Goal: Obtain resource: Obtain resource

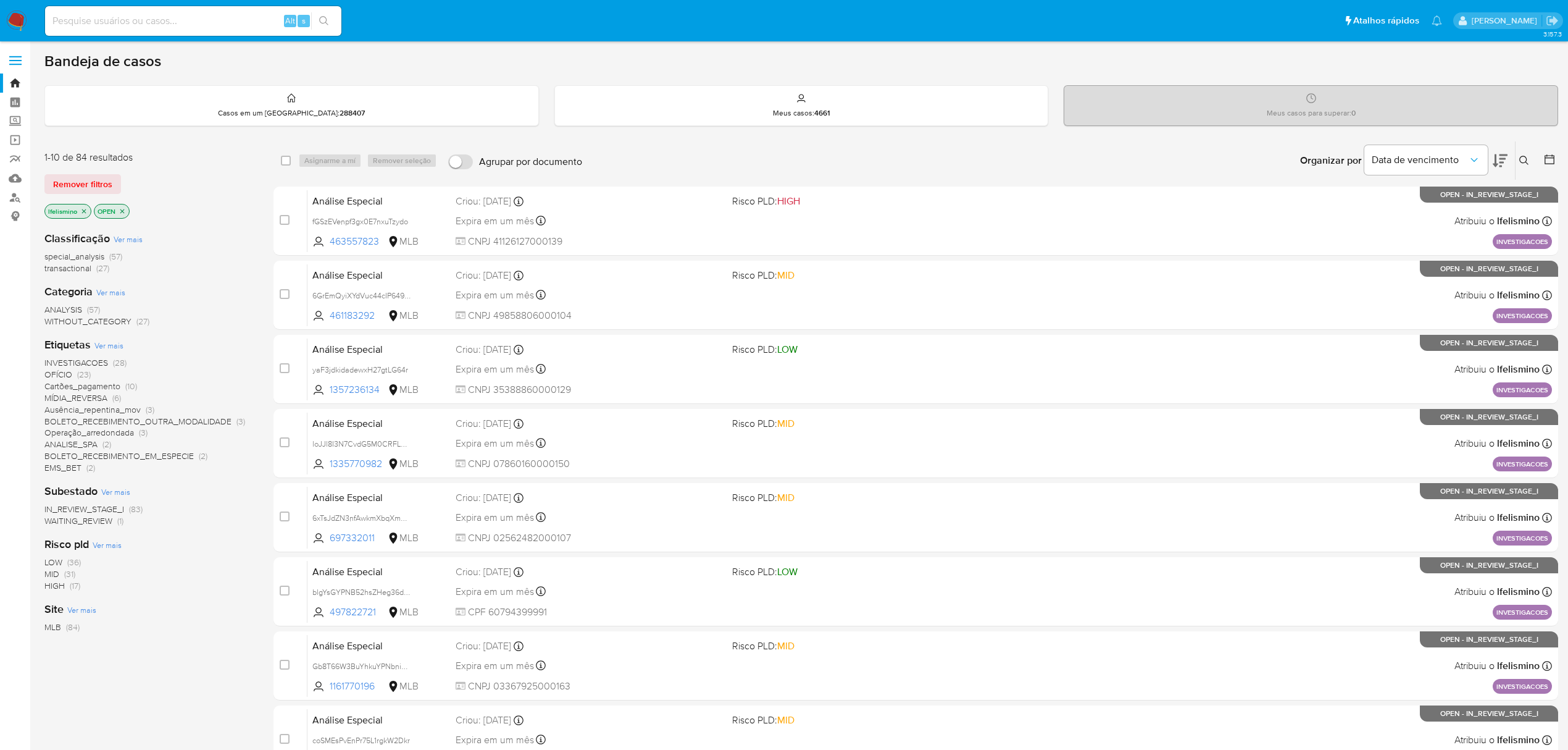
scroll to position [117, 0]
click at [74, 378] on span "OFÍCIO (23)" at bounding box center [67, 374] width 46 height 12
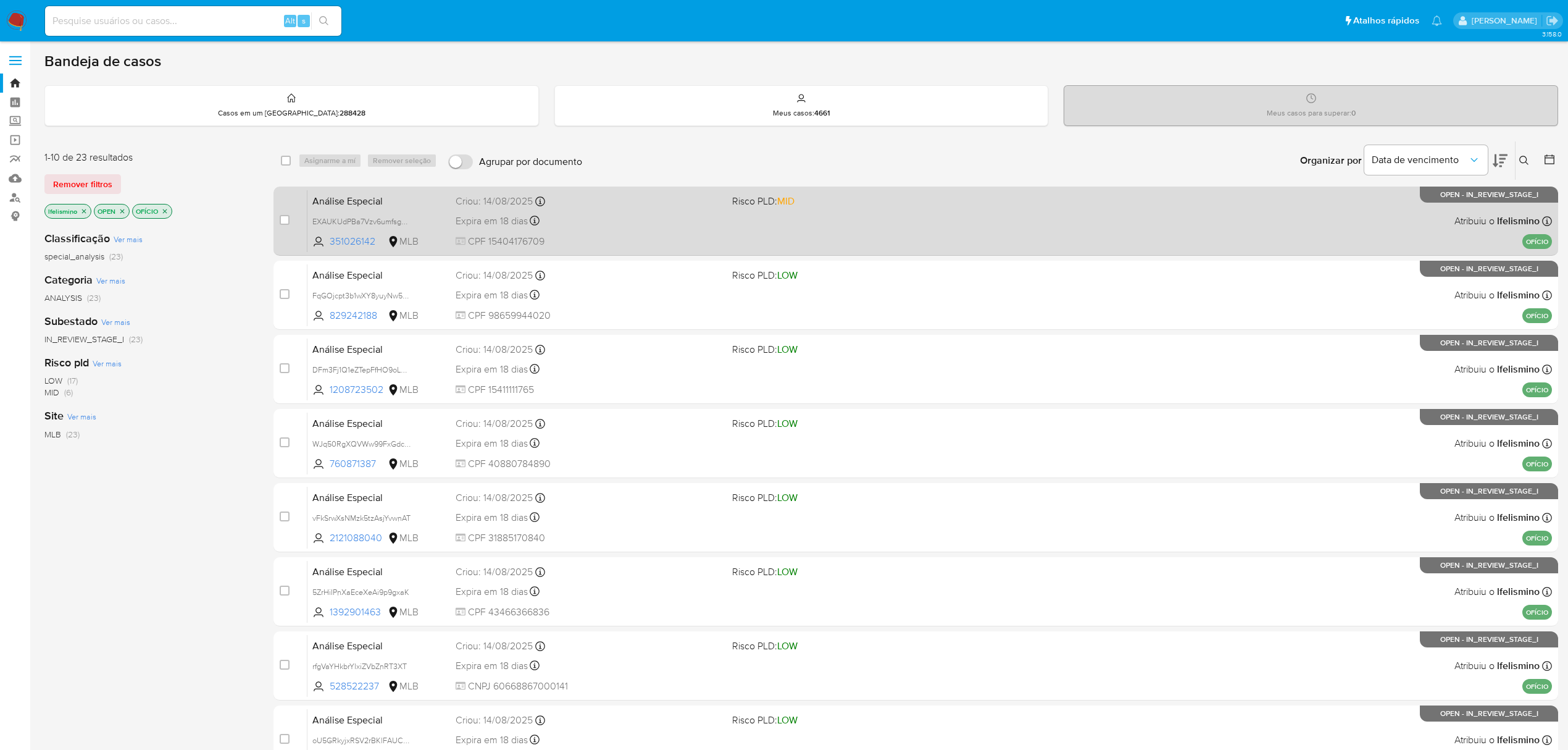
click at [673, 235] on span "CPF 15404176709" at bounding box center [589, 241] width 266 height 13
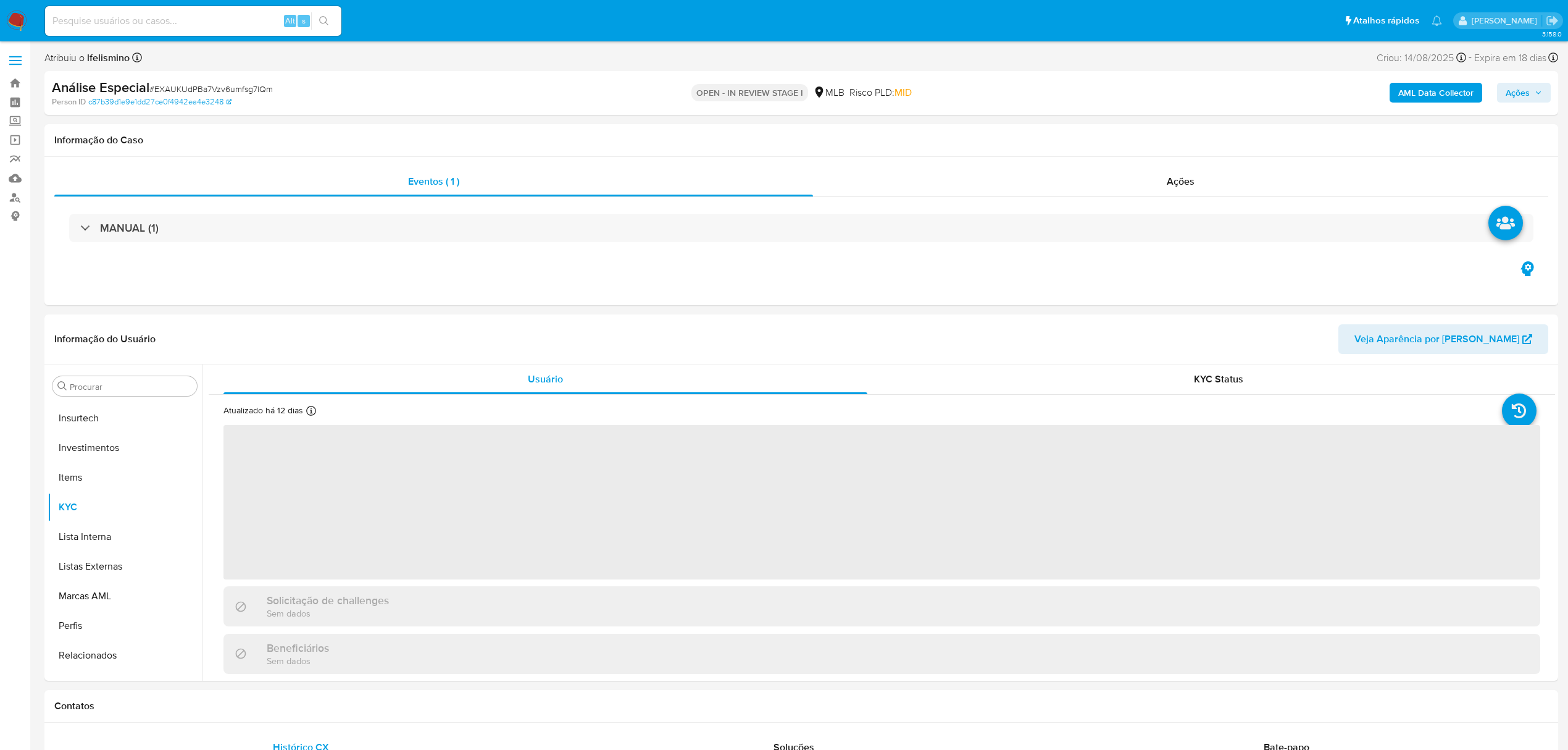
scroll to position [581, 0]
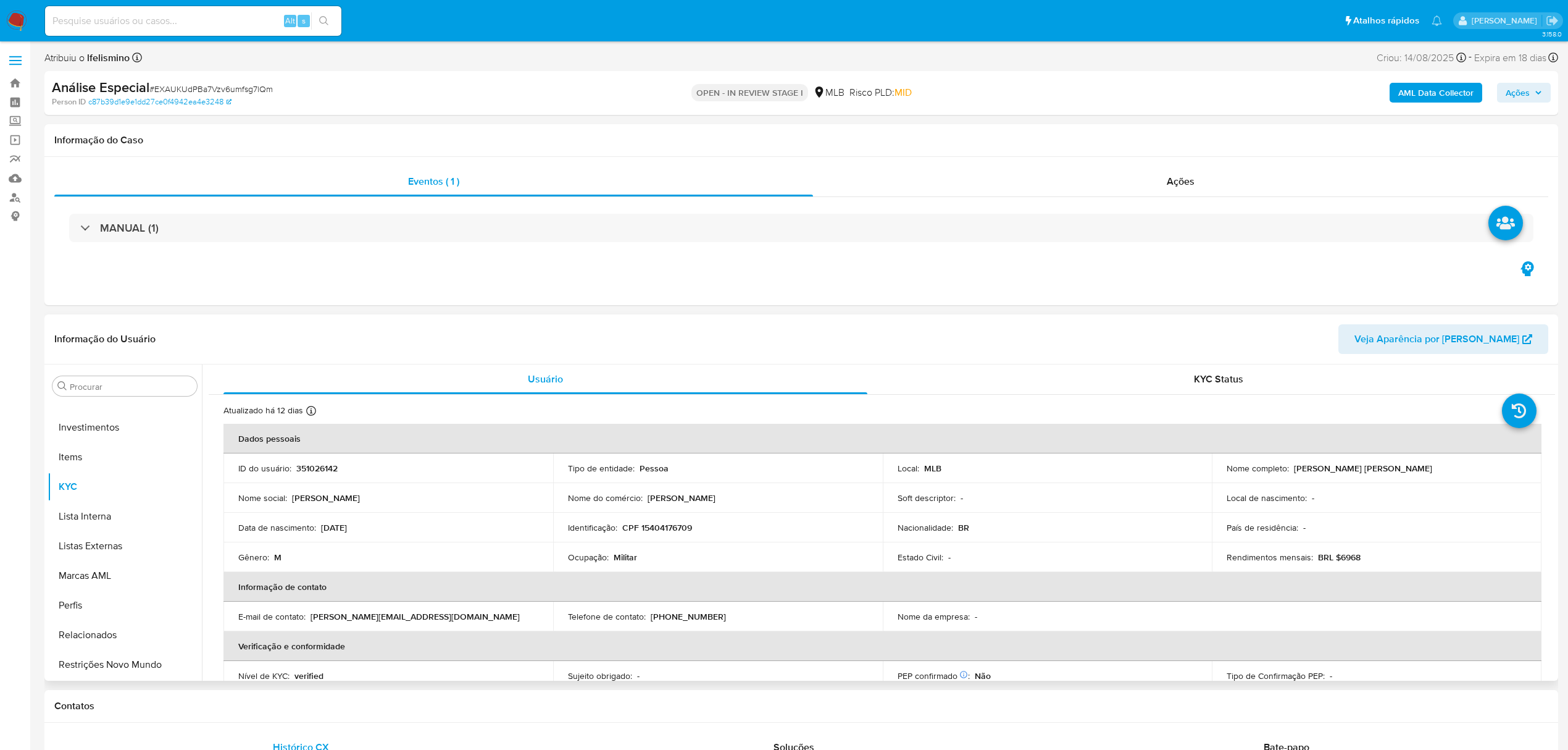
select select "10"
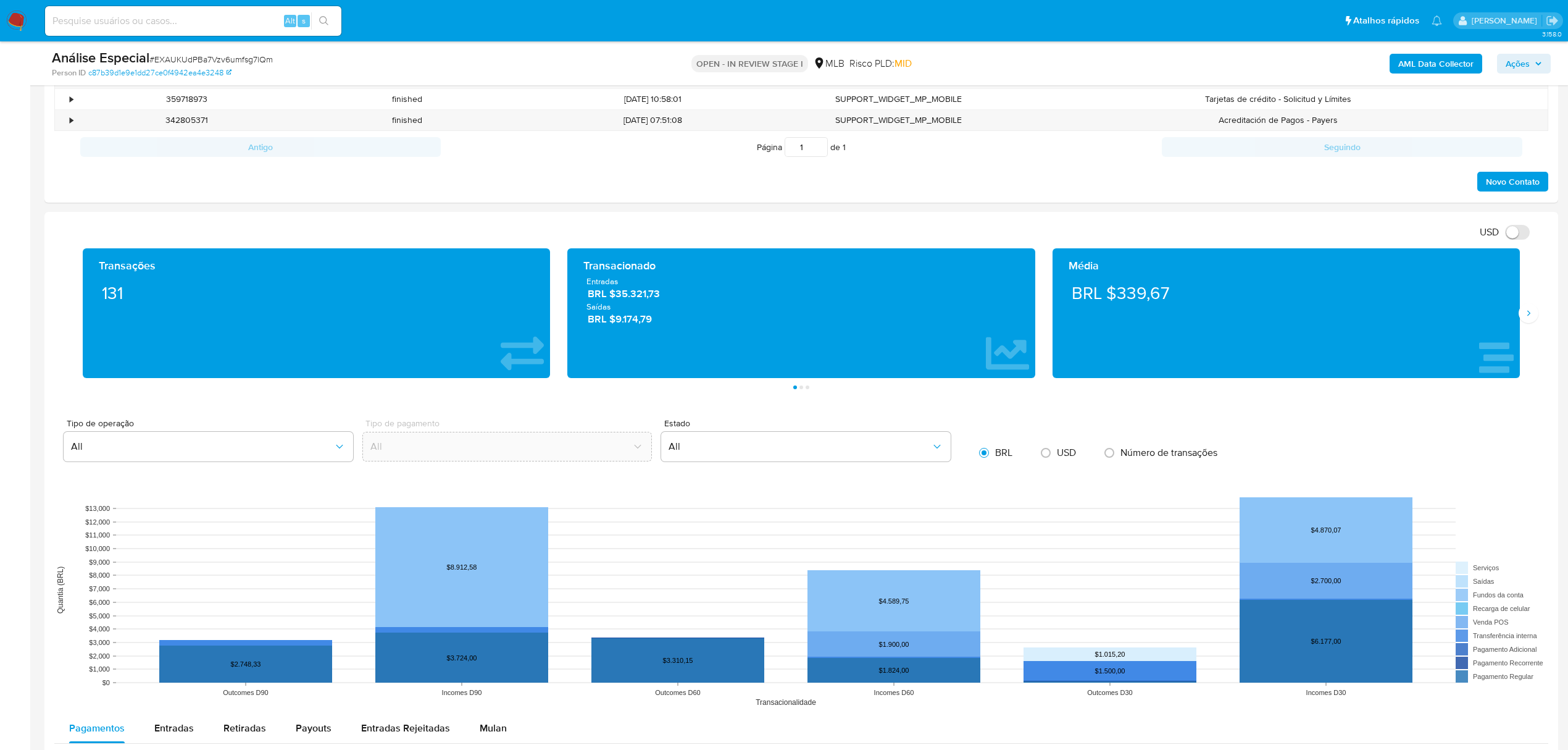
scroll to position [988, 0]
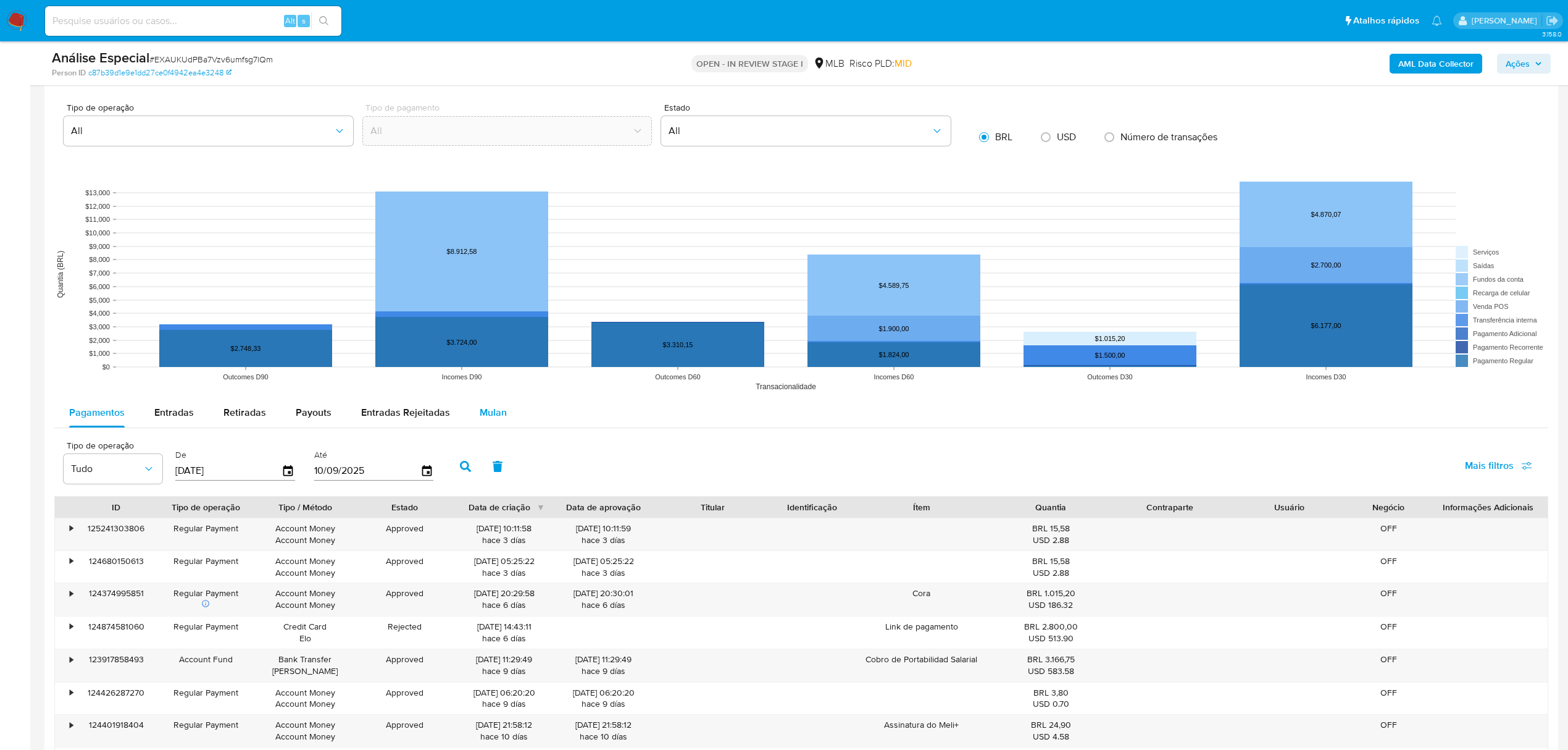
click at [501, 420] on span "Mulan" at bounding box center [493, 412] width 27 height 14
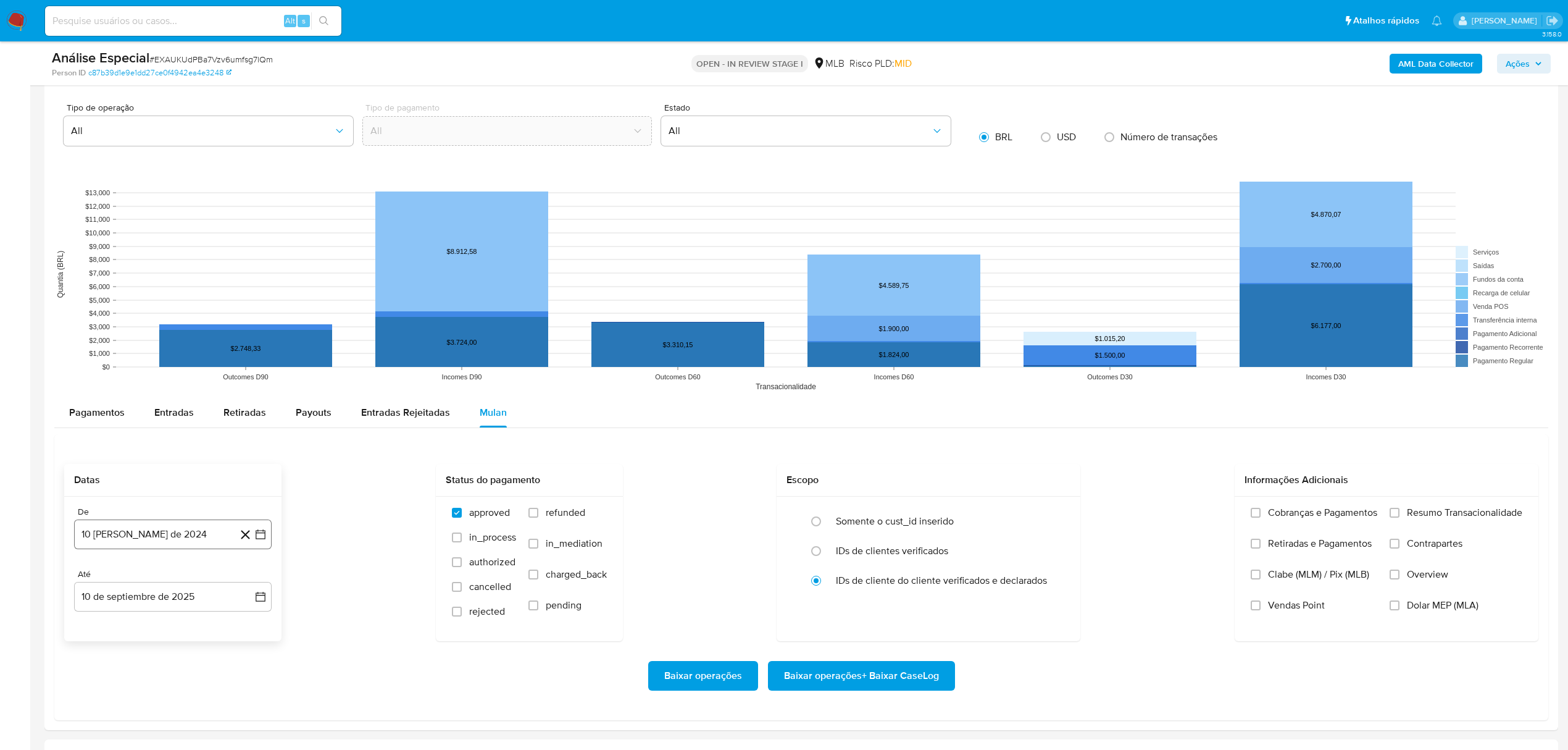
click at [188, 532] on button "10 [PERSON_NAME] de 2024" at bounding box center [173, 533] width 197 height 29
click at [176, 350] on span "agosto 2024" at bounding box center [166, 347] width 56 height 12
click at [242, 329] on icon "Año siguiente" at bounding box center [247, 333] width 15 height 15
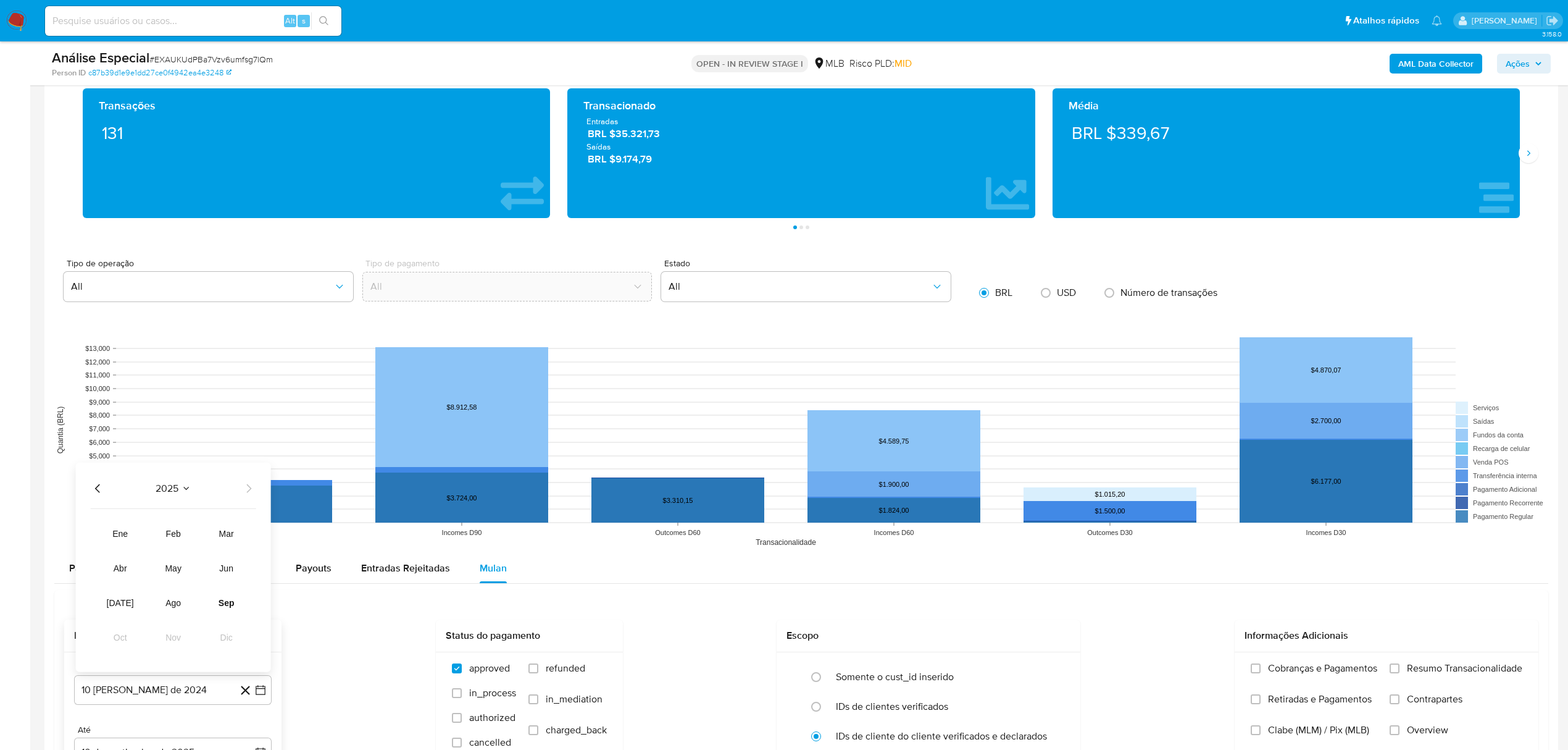
scroll to position [1152, 0]
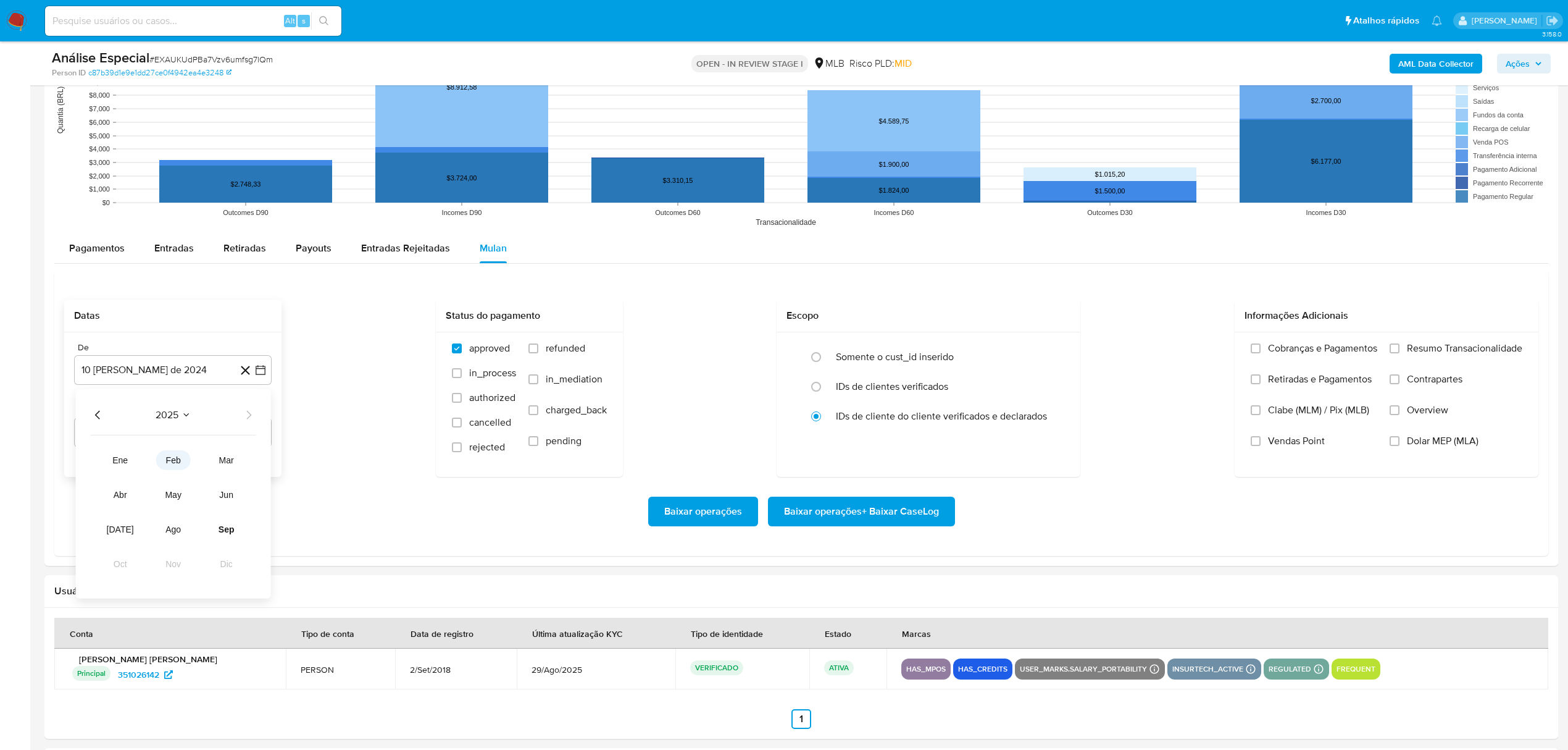
click at [179, 460] on span "feb" at bounding box center [174, 460] width 15 height 10
click at [223, 462] on button "1" at bounding box center [222, 460] width 19 height 19
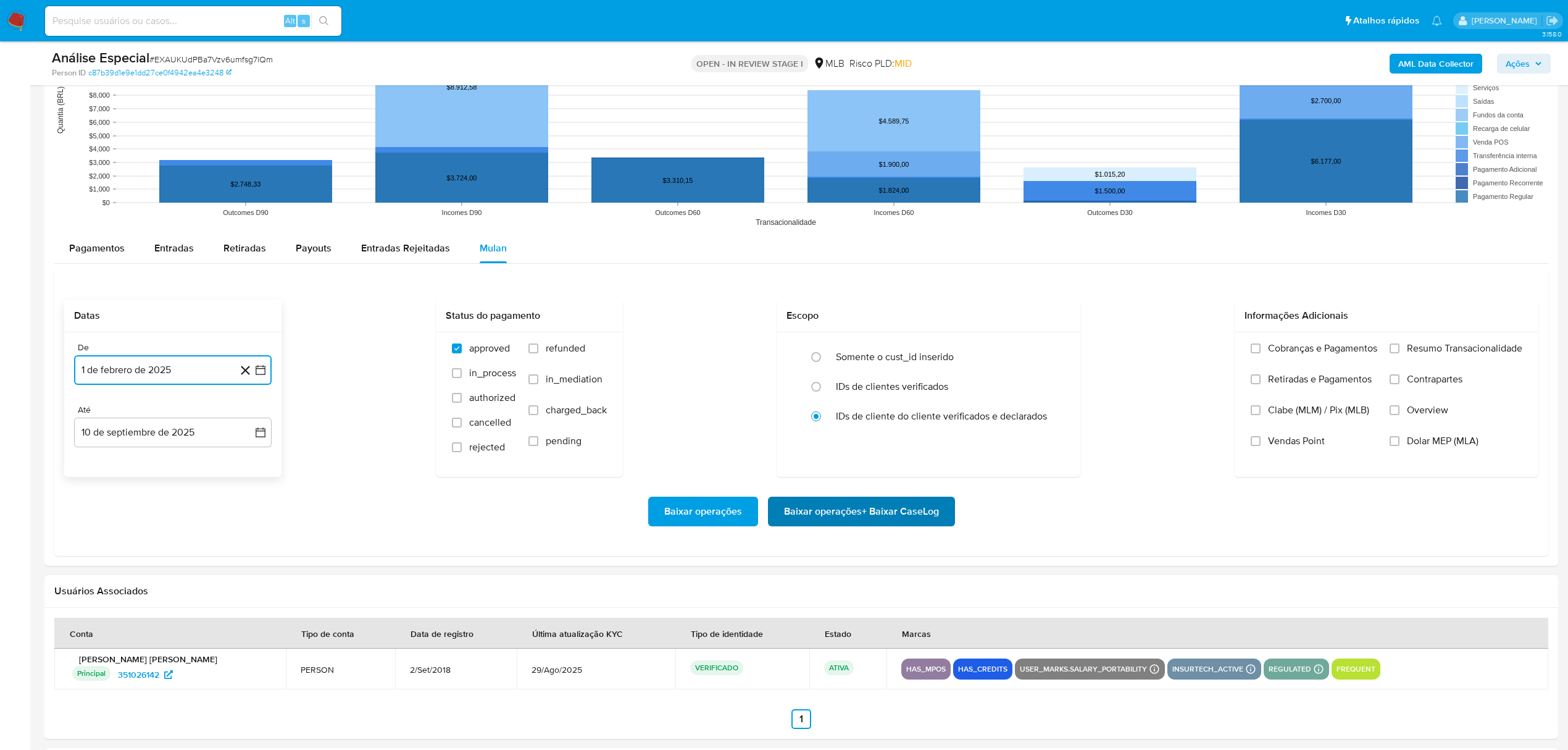
click at [799, 509] on span "Baixar operações + Baixar CaseLog" at bounding box center [861, 511] width 155 height 27
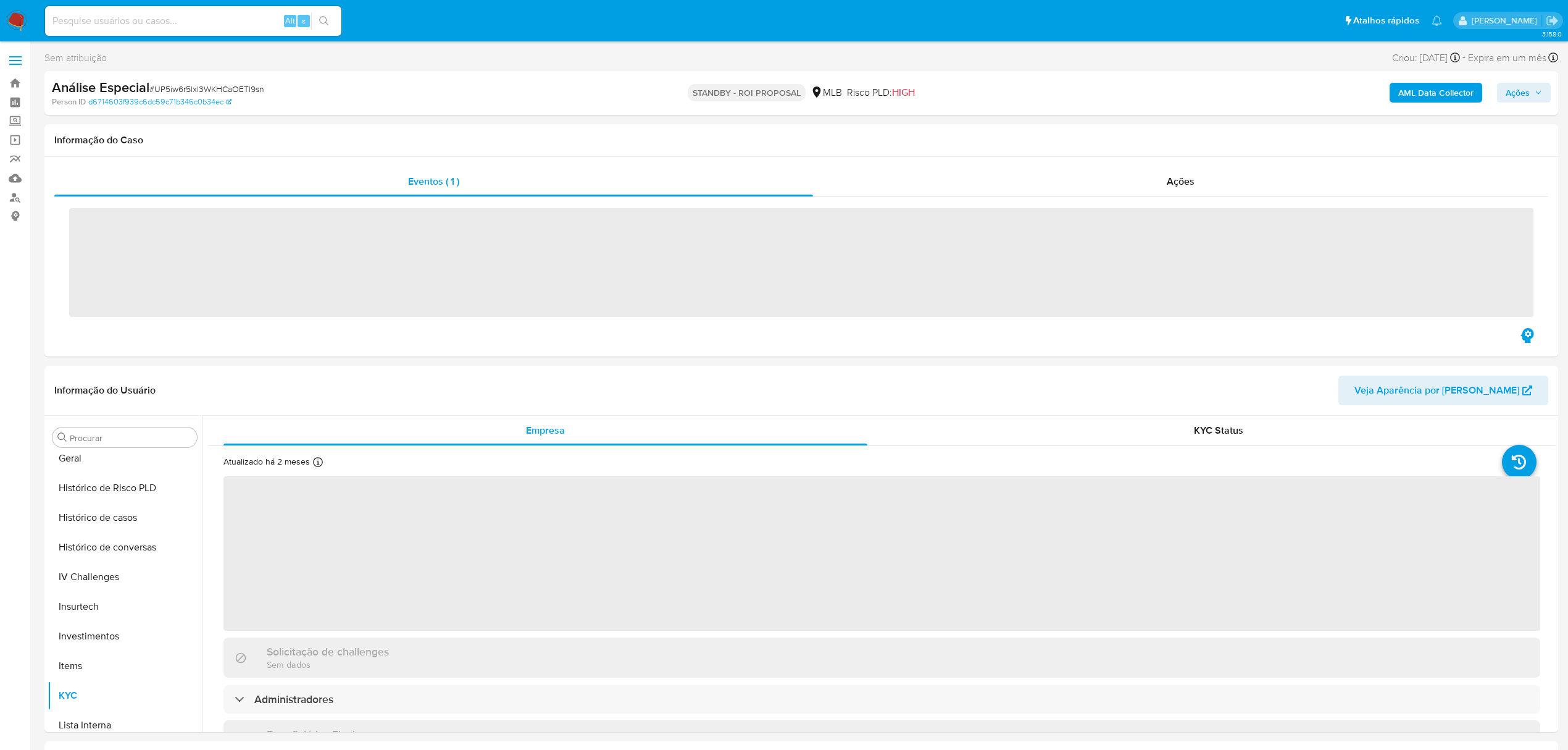
scroll to position [581, 0]
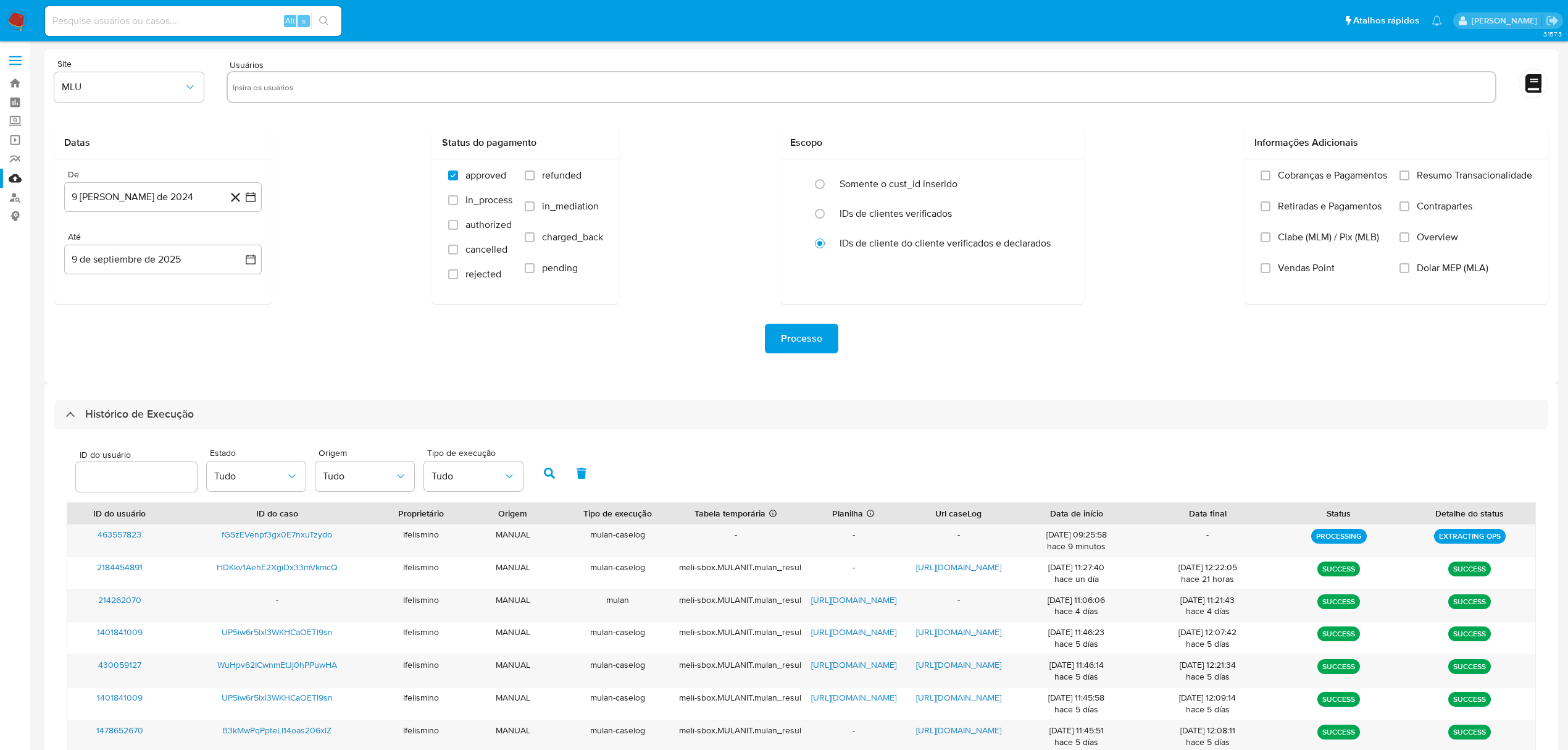
select select "10"
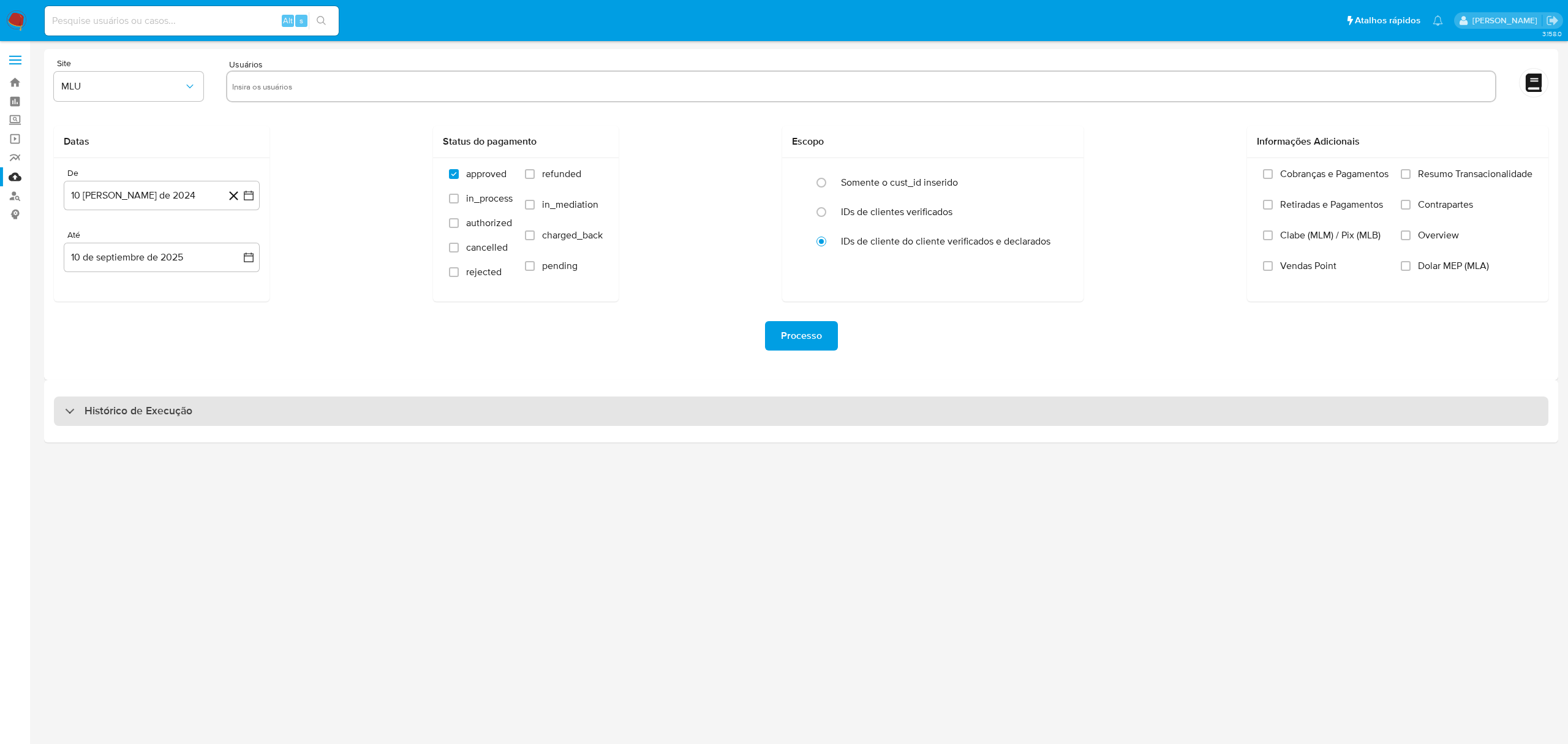
click at [226, 422] on div "Histórico de Execução" at bounding box center [801, 410] width 1495 height 29
select select "10"
